Goal: Find specific page/section

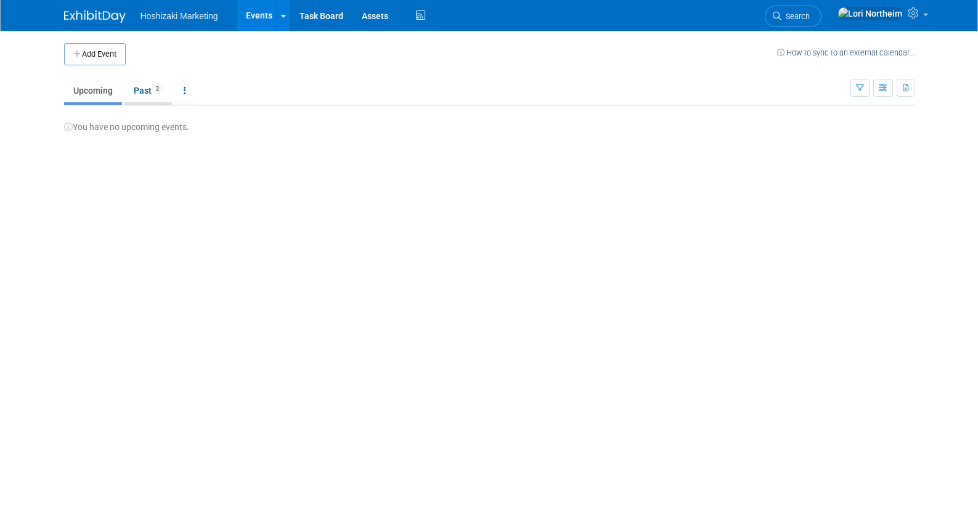
click at [151, 83] on link "Past 2" at bounding box center [147, 90] width 47 height 23
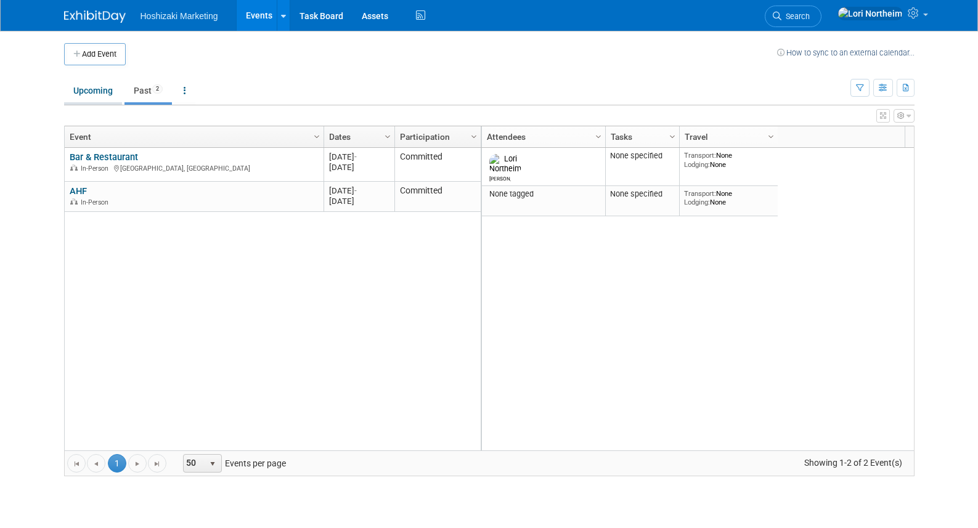
click at [96, 95] on link "Upcoming" at bounding box center [93, 90] width 58 height 23
